Goal: Use online tool/utility: Utilize a website feature to perform a specific function

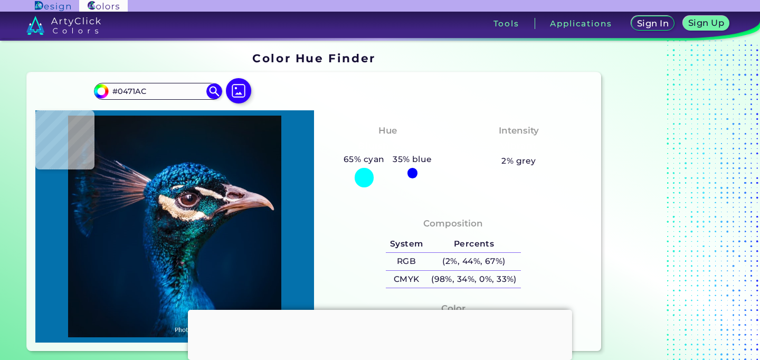
type input "#0a68a4"
type input "#0A68A4"
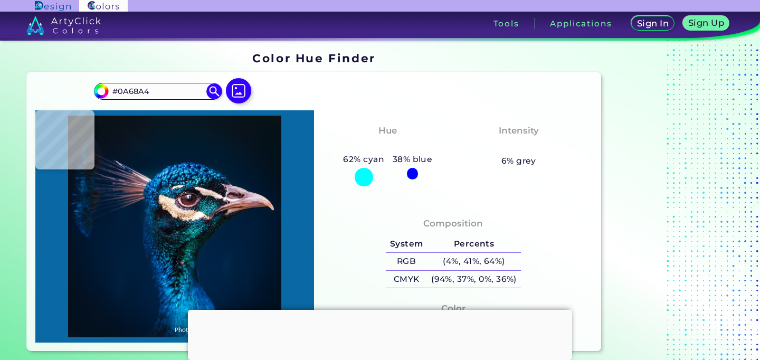
type input "#031938"
type input "#013a55"
type input "#013A55"
type input "#1d98d9"
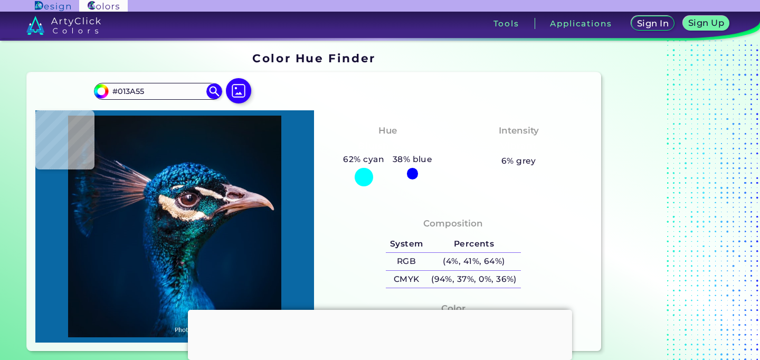
type input "#1D98D9"
type input "#053364"
type input "#022043"
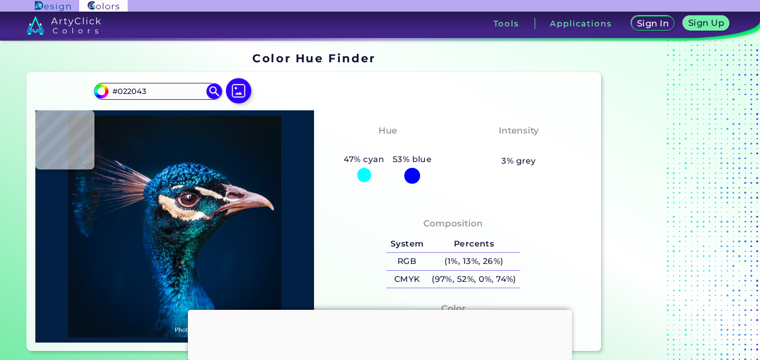
type input "#066395"
type input "#0a4f79"
type input "#0A4F79"
type input "#001434"
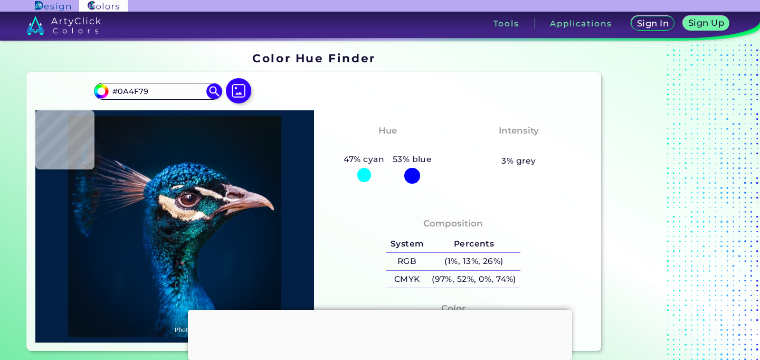
type input "#001434"
type input "#03356a"
type input "#03356A"
type input "#004580"
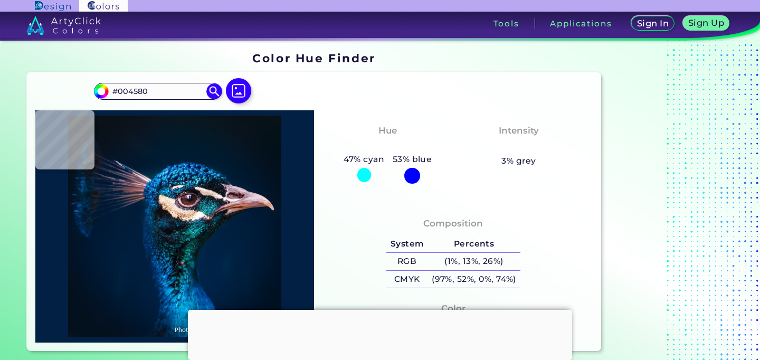
type input "#3395cf"
type input "#3395CF"
type input "#1776c0"
type input "#1776C0"
type input "#01458f"
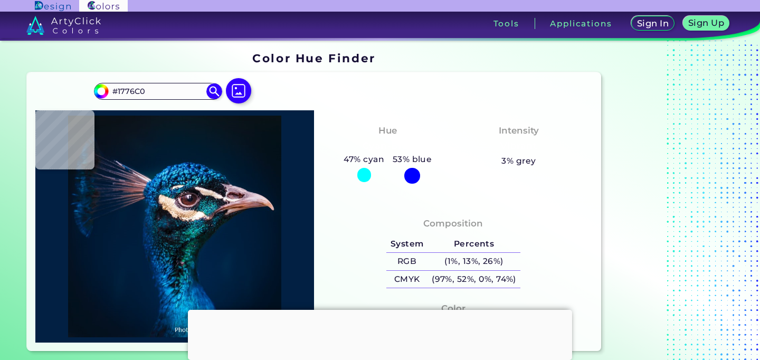
type input "#01458F"
type input "#0f4f90"
type input "#0F4F90"
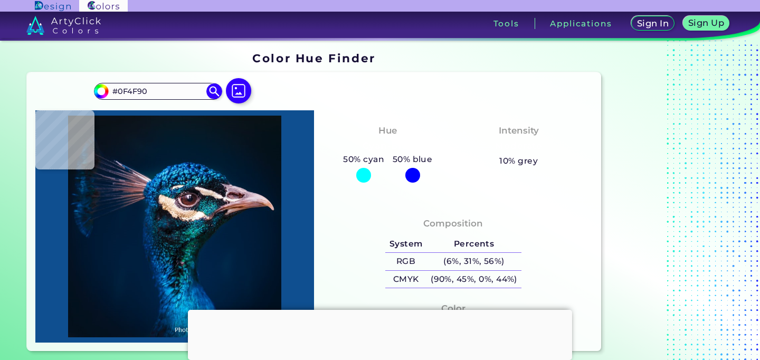
type input "#316db7"
type input "#316DB7"
type input "#0e588a"
type input "#0E588A"
type input "#001730"
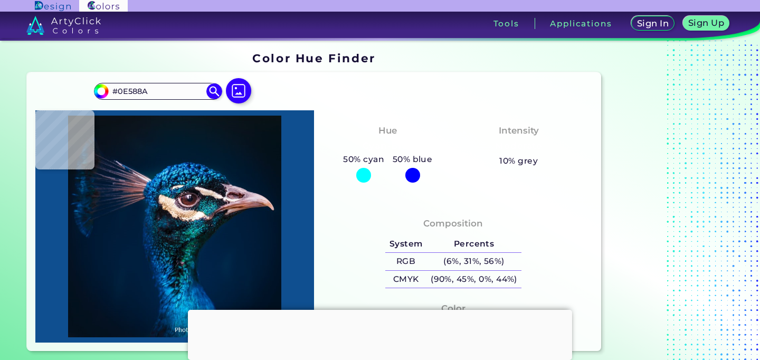
type input "#001730"
type input "#032e62"
type input "#032E62"
type input "#002138"
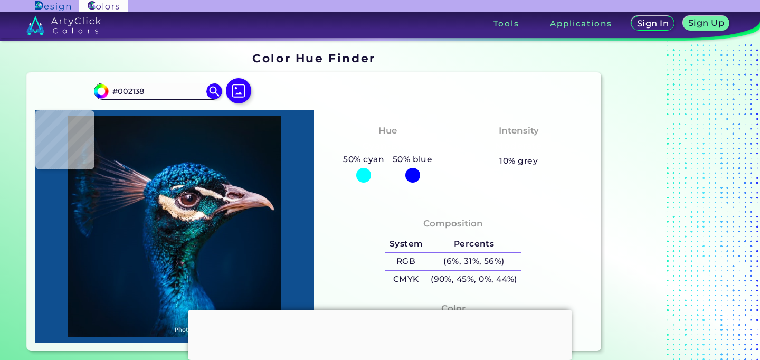
type input "#001b30"
type input "#001B30"
type input "#031a2a"
type input "#031A2A"
type input "#061826"
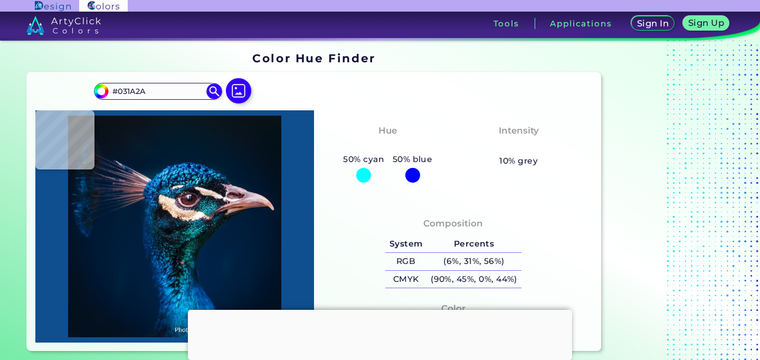
type input "#061826"
type input "#09161f"
type input "#09161F"
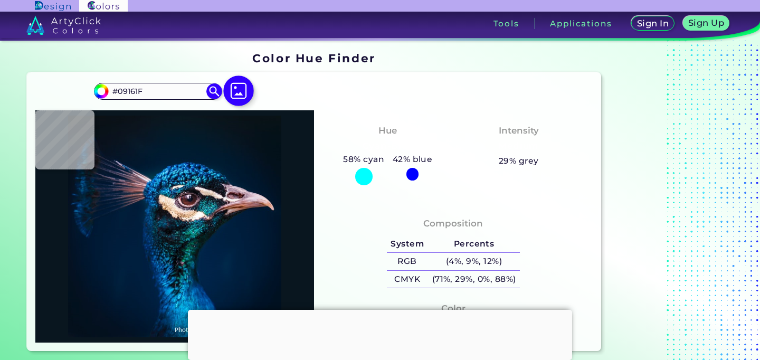
click at [240, 97] on img at bounding box center [238, 90] width 31 height 31
click at [0, 0] on input "file" at bounding box center [0, 0] width 0 height 0
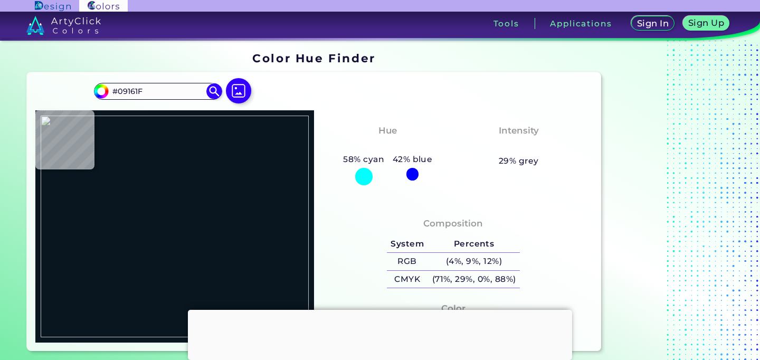
type input "#f4abb6"
type input "#F4ABB6"
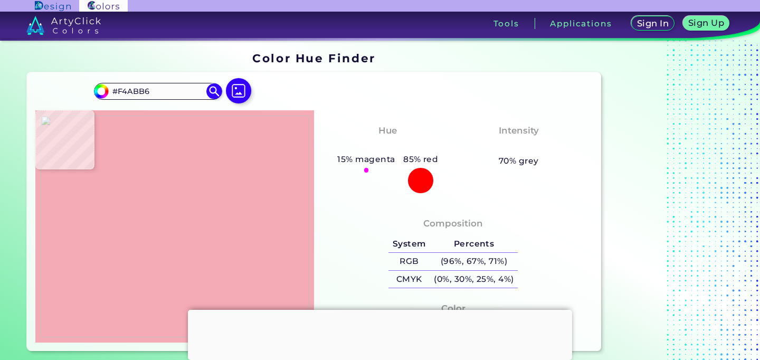
click at [171, 141] on img at bounding box center [175, 226] width 268 height 221
